Goal: Complete application form

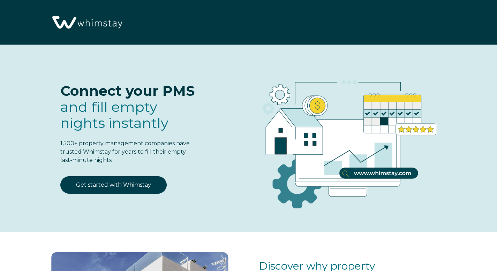
select select "PH"
select select "Standard"
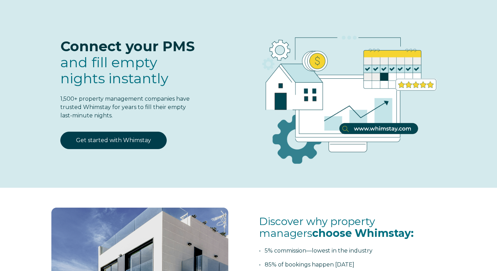
scroll to position [44, 0]
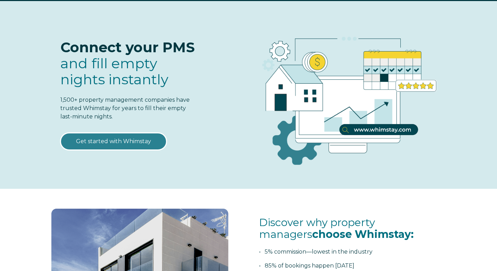
click at [120, 138] on link "Get started with Whimstay" at bounding box center [113, 141] width 106 height 17
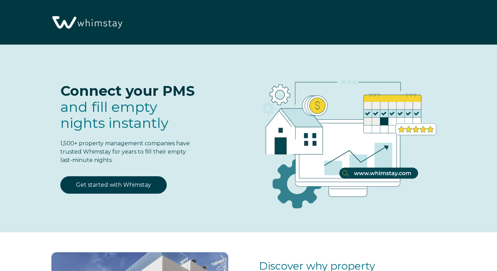
select select "PH"
select select "Standard"
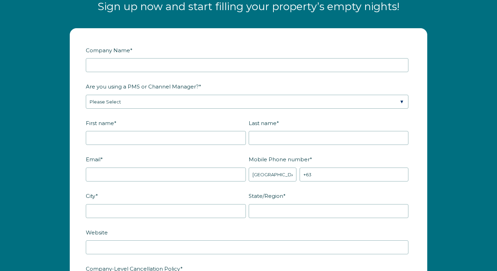
scroll to position [803, 0]
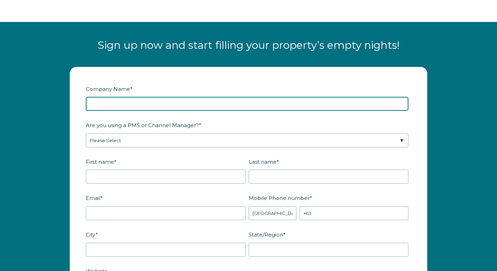
click at [282, 108] on input "Company Name *" at bounding box center [247, 104] width 323 height 14
type input "[DEMOGRAPHIC_DATA] Estates"
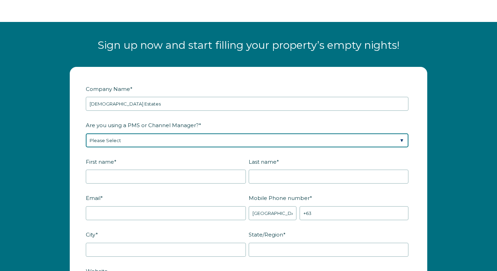
click at [223, 140] on select "Please Select Barefoot BookingPal Boost Brightside CiiRUS Escapia Guesty Hostaw…" at bounding box center [247, 141] width 323 height 14
select select "Guesty"
click at [86, 134] on select "Please Select Barefoot BookingPal Boost Brightside CiiRUS Escapia Guesty Hostaw…" at bounding box center [247, 141] width 323 height 14
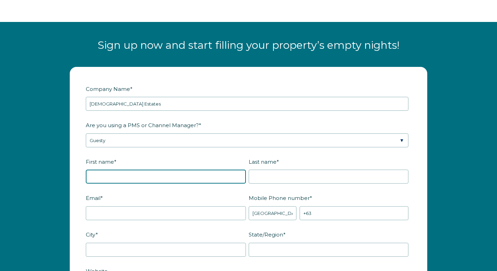
click at [203, 180] on input "First name *" at bounding box center [166, 177] width 160 height 14
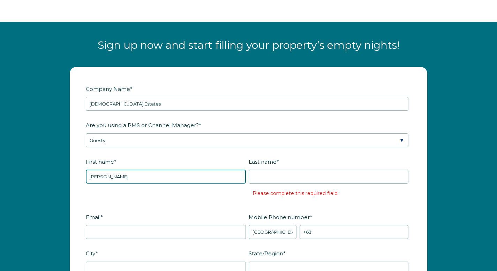
drag, startPoint x: 139, startPoint y: 178, endPoint x: 109, endPoint y: 178, distance: 29.7
click at [109, 178] on input "[PERSON_NAME]" at bounding box center [166, 177] width 160 height 14
type input "Kamran"
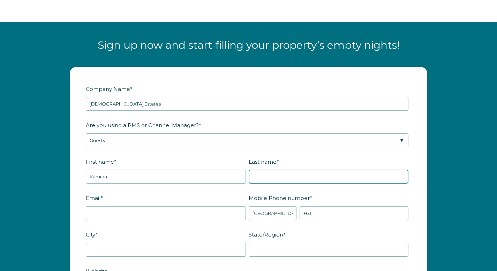
click at [271, 175] on input "Last name *" at bounding box center [329, 177] width 160 height 14
paste input "[PERSON_NAME]"
type input "[PERSON_NAME]"
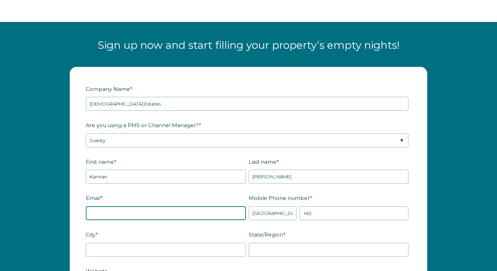
click at [159, 212] on input "Email *" at bounding box center [166, 214] width 160 height 14
type input "[EMAIL_ADDRESS][DOMAIN_NAME]"
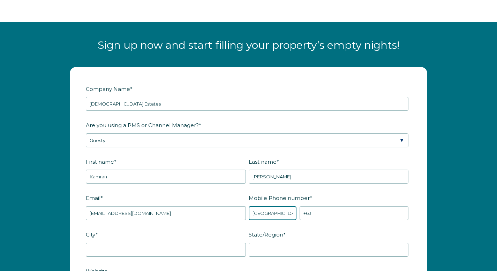
click at [280, 214] on select "* [GEOGRAPHIC_DATA] (‫[GEOGRAPHIC_DATA]‬‎) [GEOGRAPHIC_DATA] ([GEOGRAPHIC_DATA]…" at bounding box center [273, 214] width 48 height 14
select select "CA"
click at [249, 207] on select "* [GEOGRAPHIC_DATA] (‫[GEOGRAPHIC_DATA]‬‎) [GEOGRAPHIC_DATA] ([GEOGRAPHIC_DATA]…" at bounding box center [273, 214] width 48 height 14
click at [328, 214] on input "+1" at bounding box center [354, 214] width 109 height 14
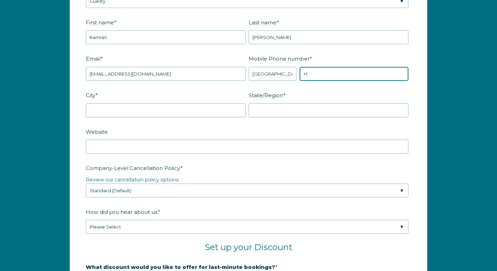
scroll to position [960, 0]
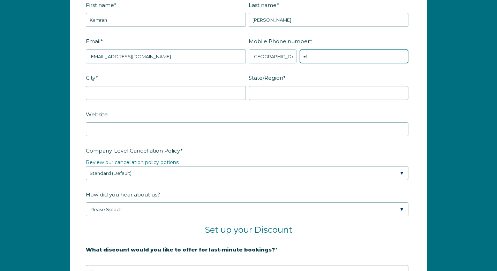
paste input "[PHONE_NUMBER]"
type input "[PHONE_NUMBER]"
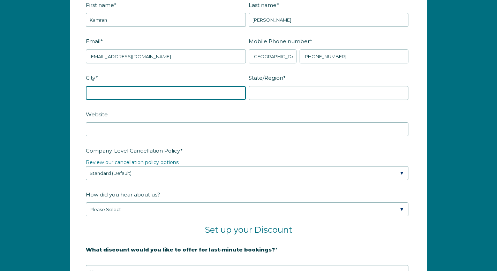
click at [170, 98] on input "City *" at bounding box center [166, 93] width 160 height 14
type input "[GEOGRAPHIC_DATA]"
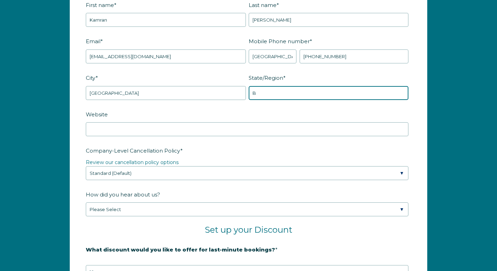
type input "[GEOGRAPHIC_DATA]"
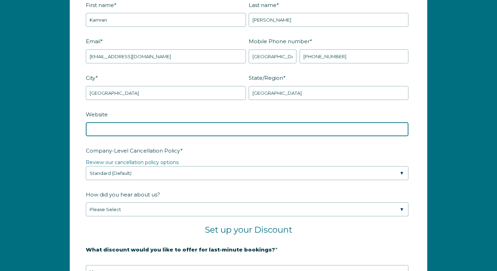
click at [131, 132] on input "Website" at bounding box center [247, 129] width 323 height 14
paste input "[URL][DOMAIN_NAME]"
type input "[URL][DOMAIN_NAME]"
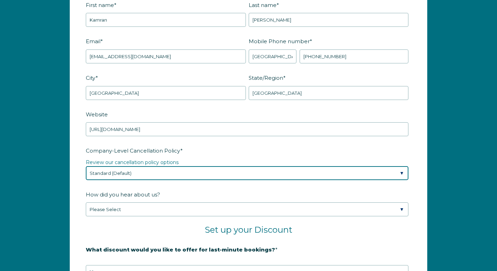
click at [222, 170] on select "Please Select Partial Standard (Default) Moderate Strict" at bounding box center [247, 173] width 323 height 14
select select "Strict"
click at [86, 166] on select "Please Select Partial Standard (Default) Moderate Strict" at bounding box center [247, 173] width 323 height 14
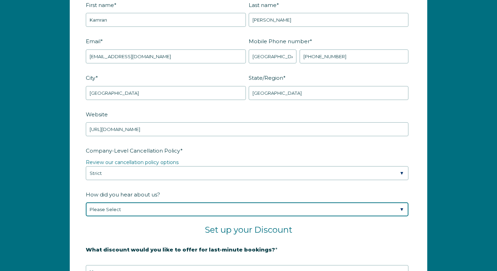
click at [218, 207] on select "Please Select Found Whimstay through a Google search Spoke to a Whimstay salesp…" at bounding box center [247, 210] width 323 height 14
select select "Whimstay Sales"
click at [86, 203] on select "Please Select Found Whimstay through a Google search Spoke to a Whimstay salesp…" at bounding box center [247, 210] width 323 height 14
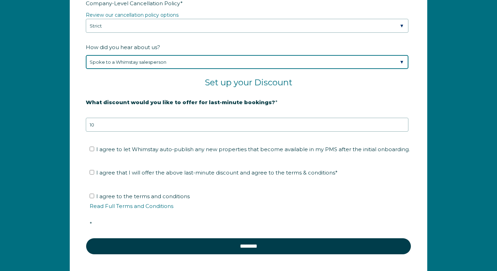
scroll to position [1113, 0]
